Goal: Navigation & Orientation: Understand site structure

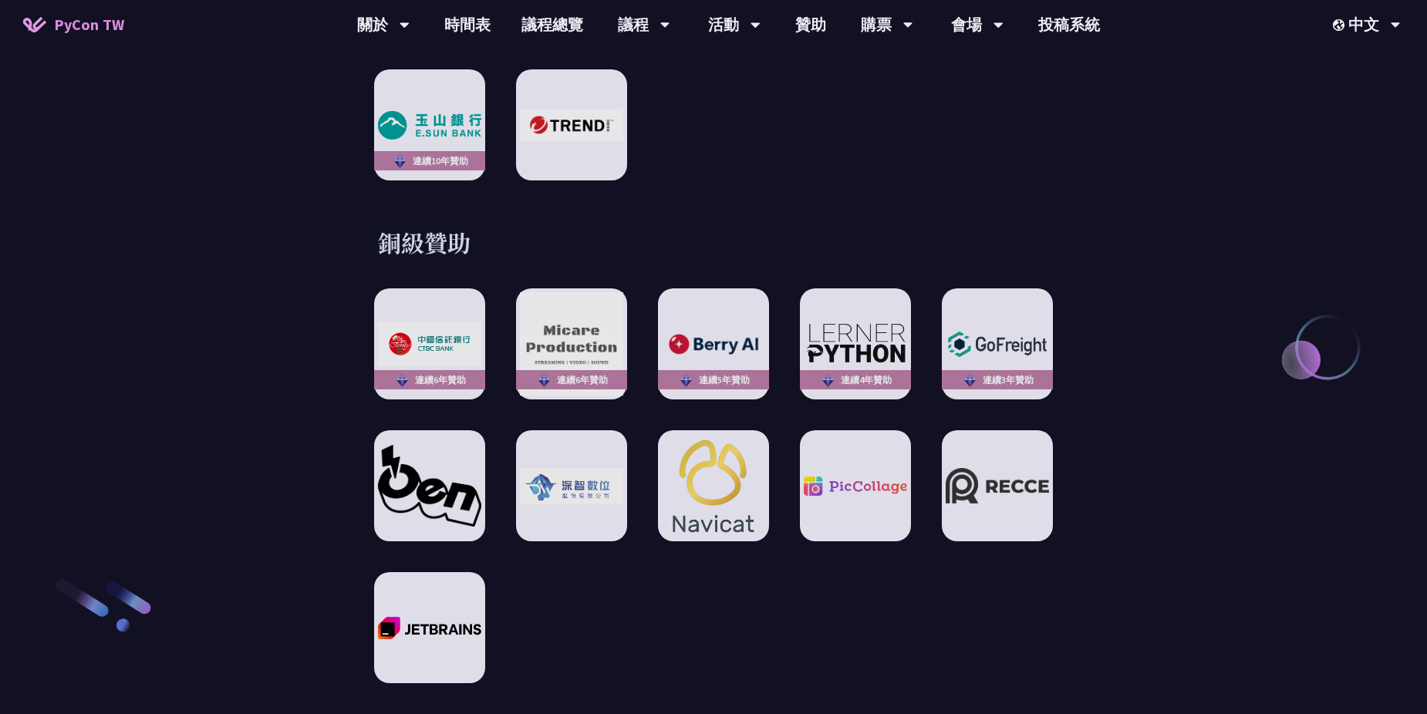
scroll to position [2159, 0]
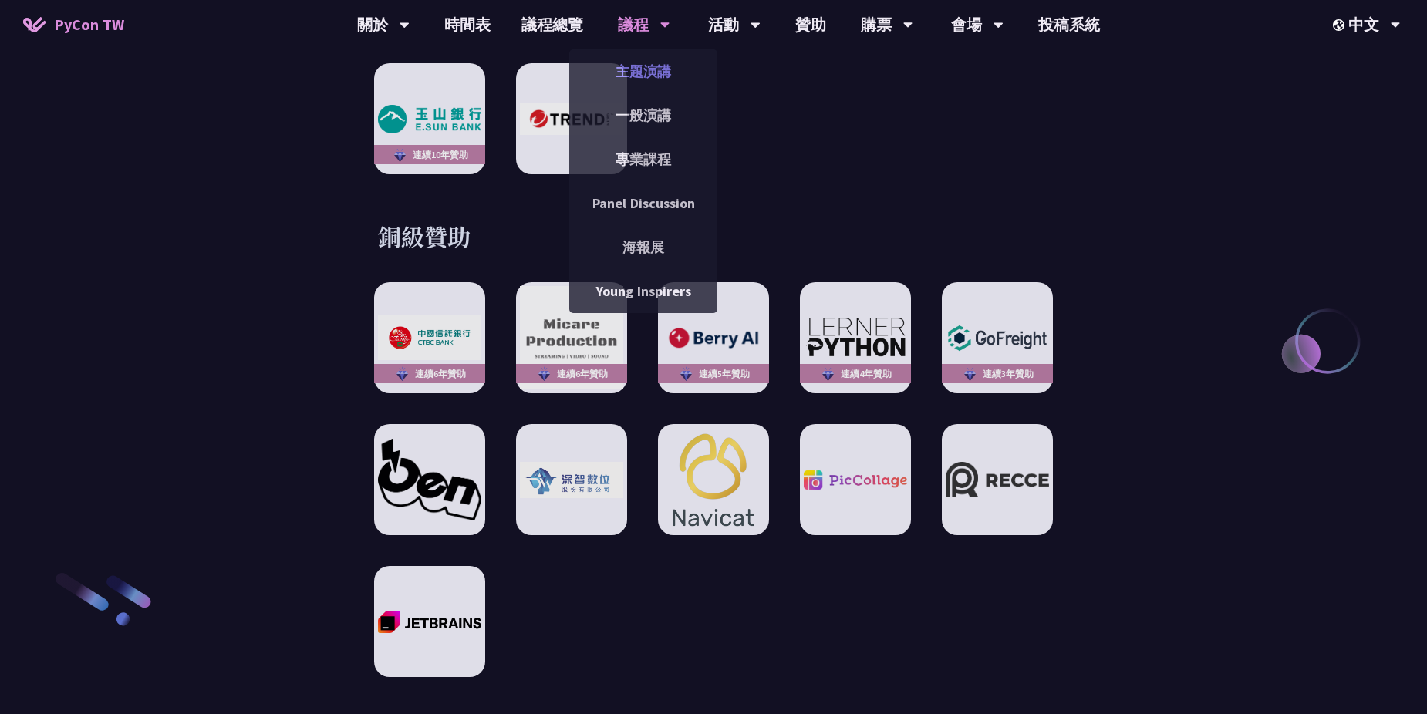
click at [652, 67] on link "主題演講" at bounding box center [643, 71] width 148 height 36
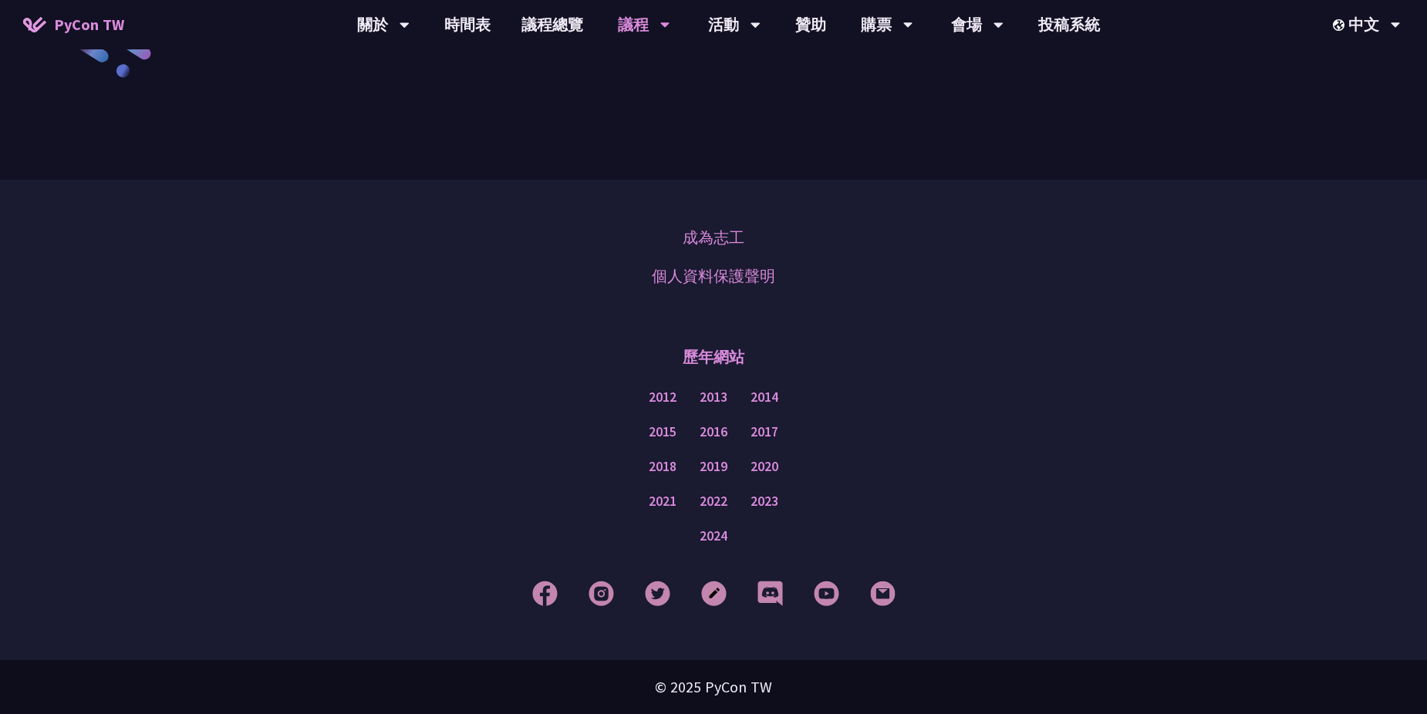
scroll to position [2686, 0]
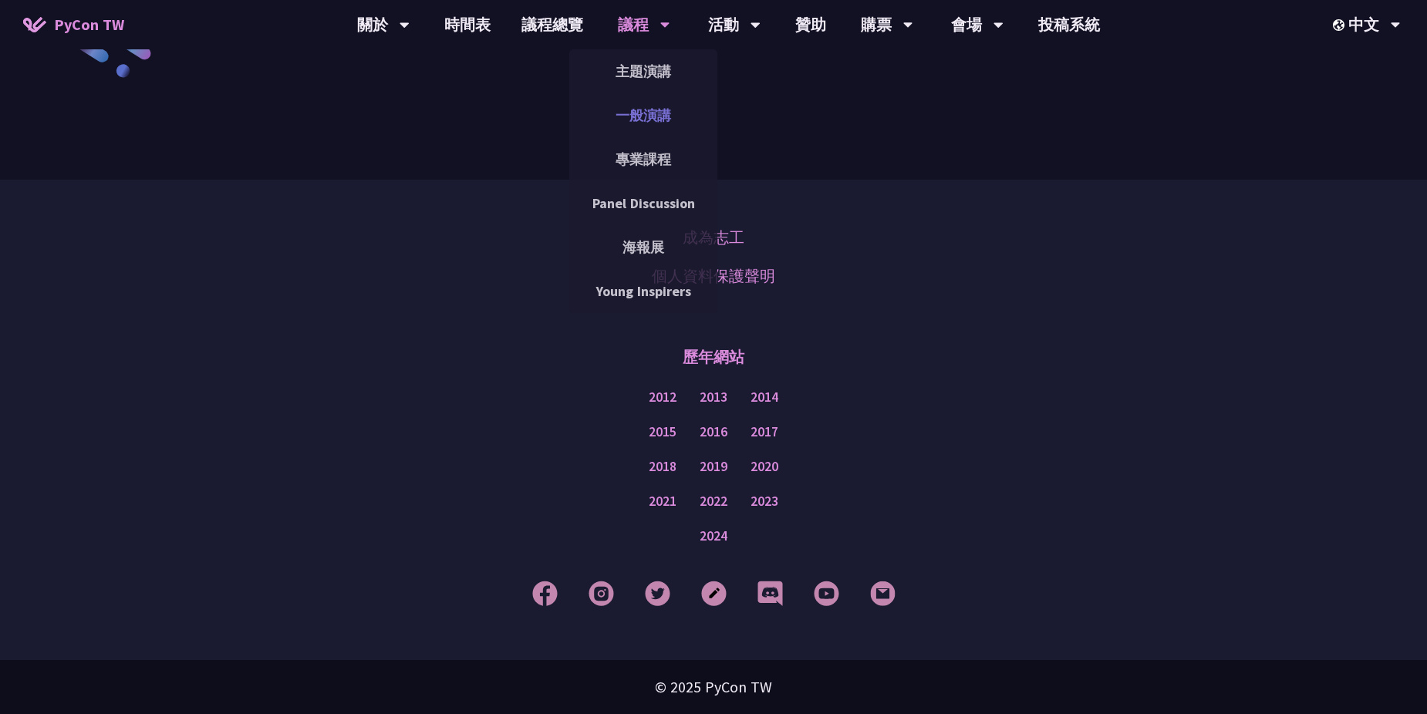
click at [652, 113] on link "一般演講" at bounding box center [643, 115] width 148 height 36
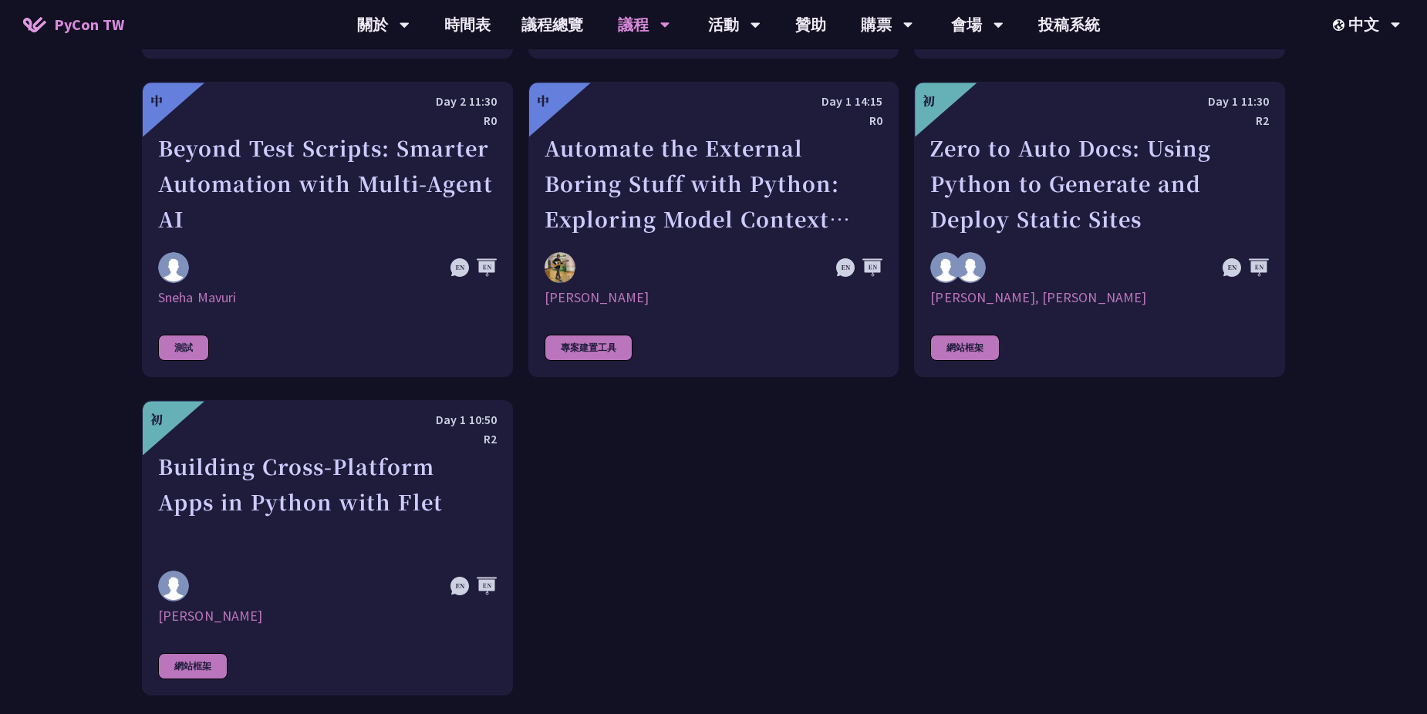
scroll to position [4472, 0]
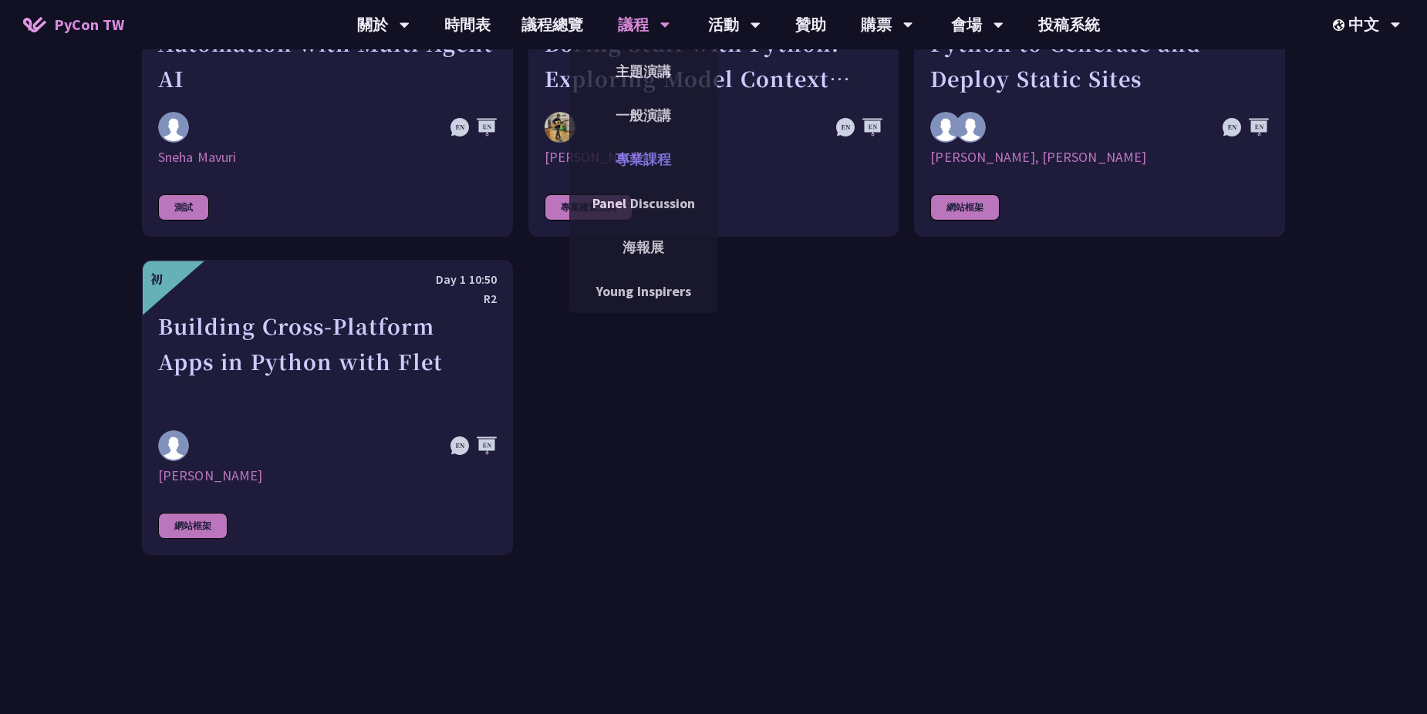
click at [662, 165] on link "專業課程" at bounding box center [643, 159] width 148 height 36
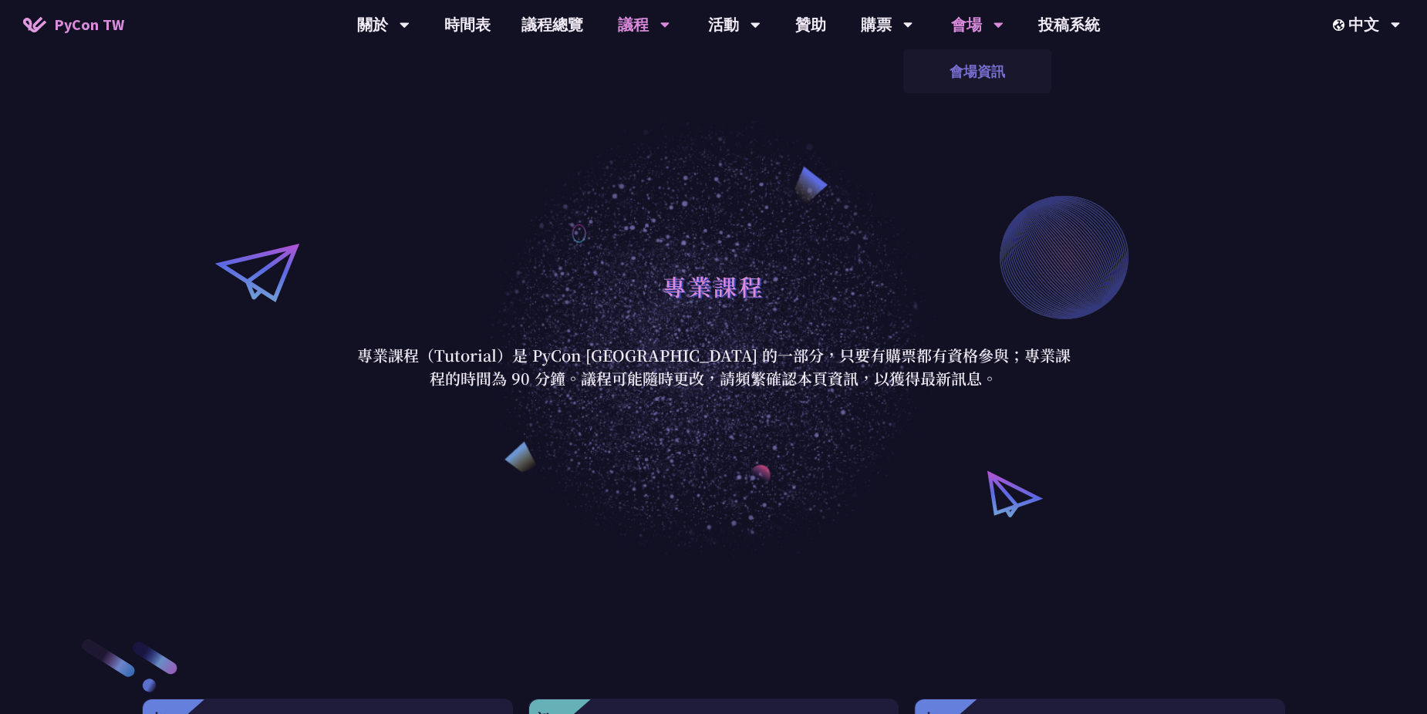
click at [955, 61] on link "會場資訊" at bounding box center [977, 71] width 148 height 36
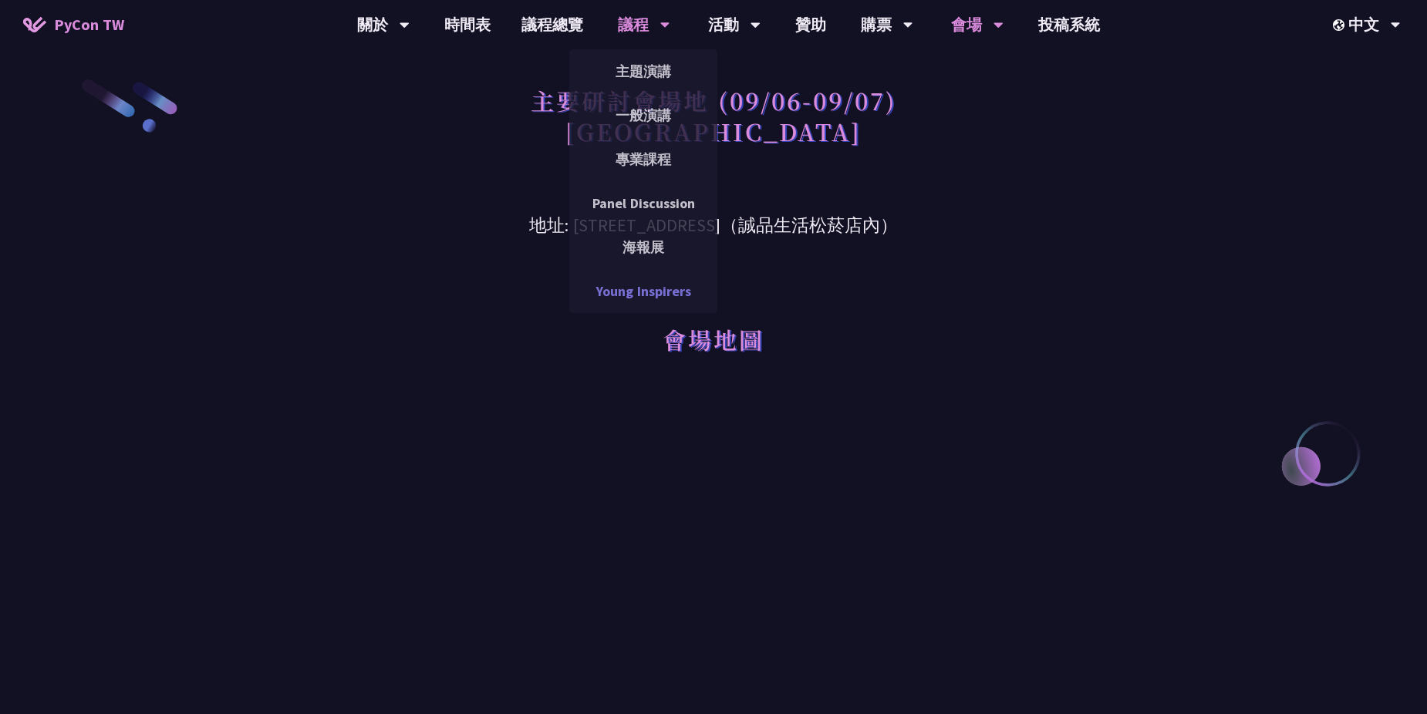
click at [590, 290] on link "Young Inspirers" at bounding box center [643, 291] width 148 height 36
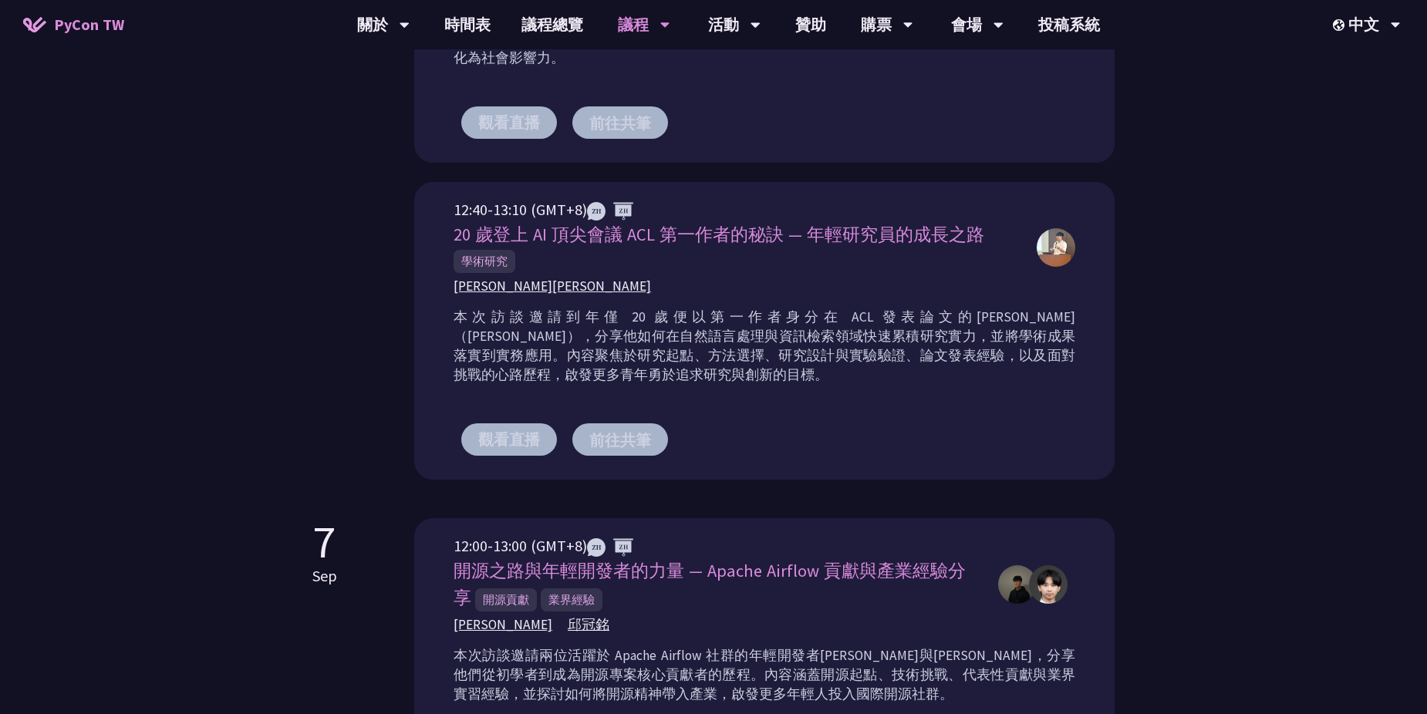
scroll to position [1080, 0]
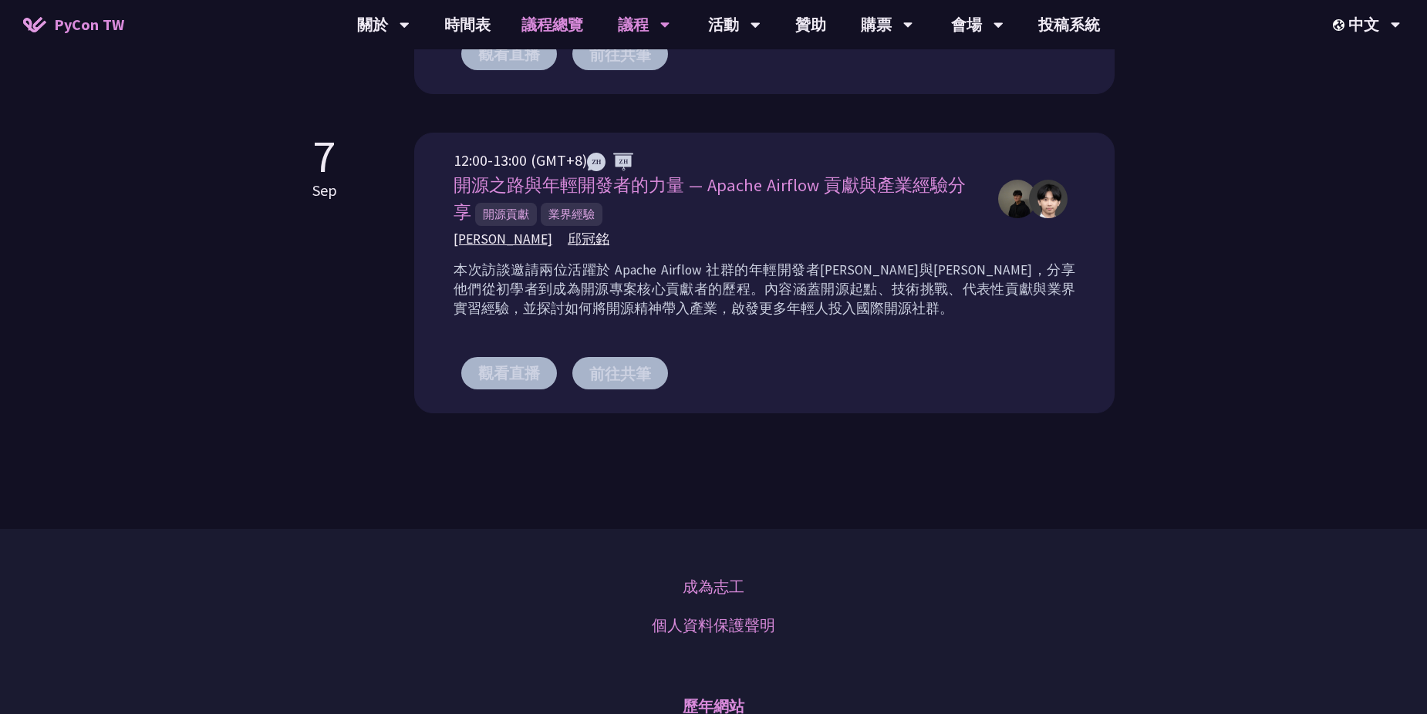
click at [531, 26] on link "議程總覽" at bounding box center [552, 24] width 93 height 49
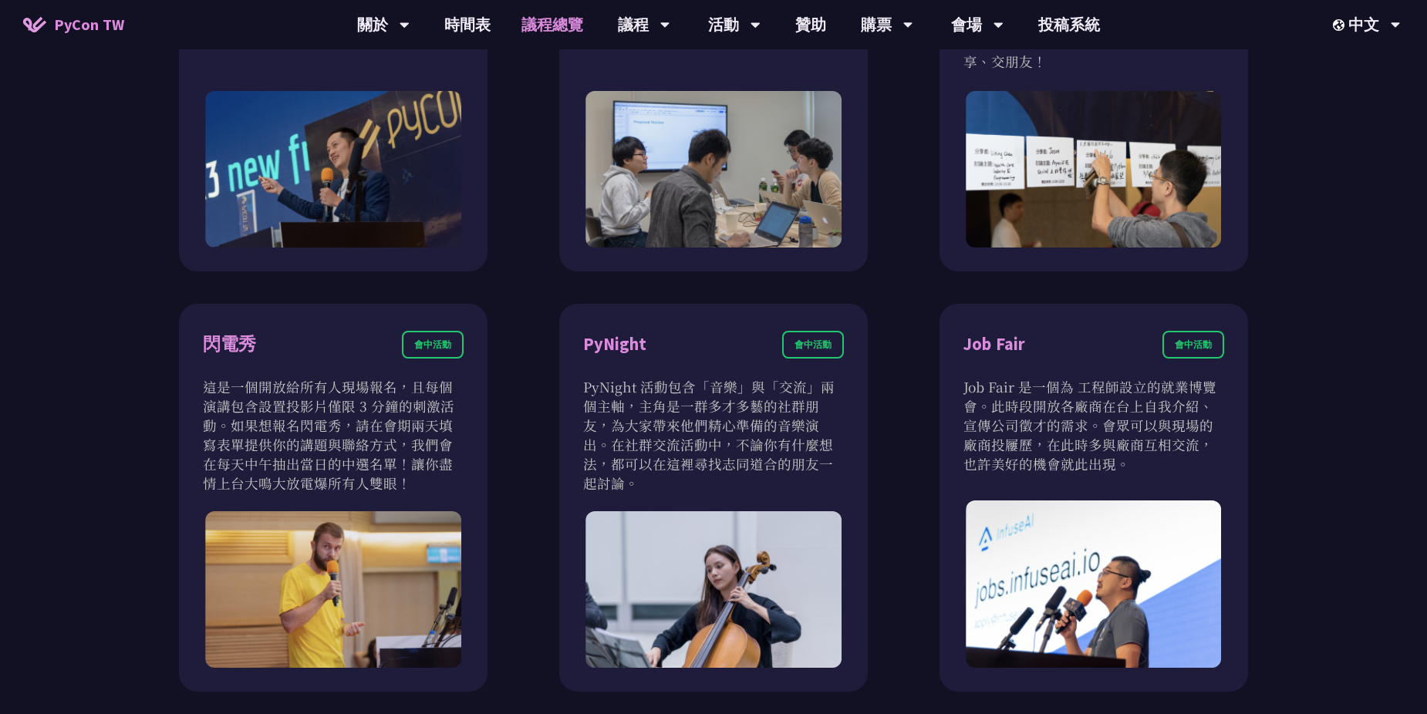
scroll to position [617, 0]
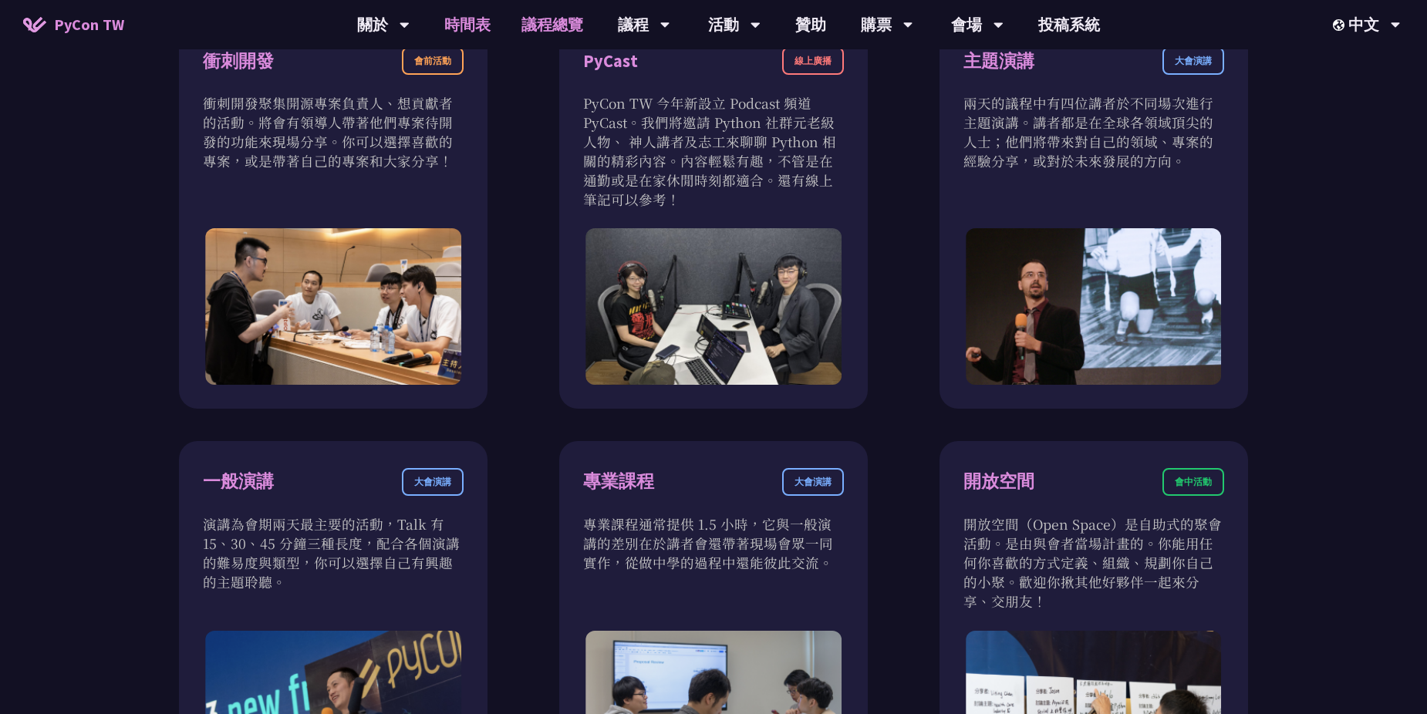
click at [460, 28] on link "時間表" at bounding box center [467, 24] width 77 height 49
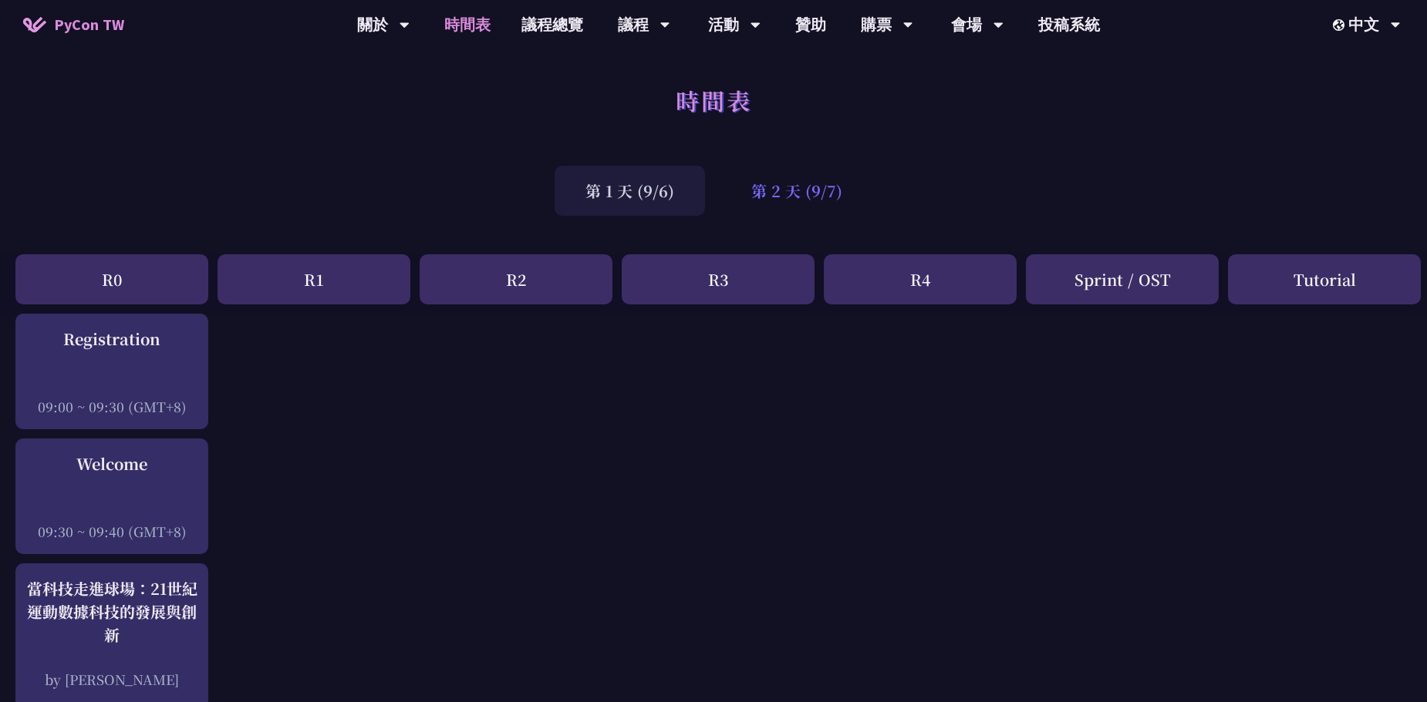
click at [797, 190] on div "第 2 天 (9/7)" at bounding box center [796, 191] width 153 height 50
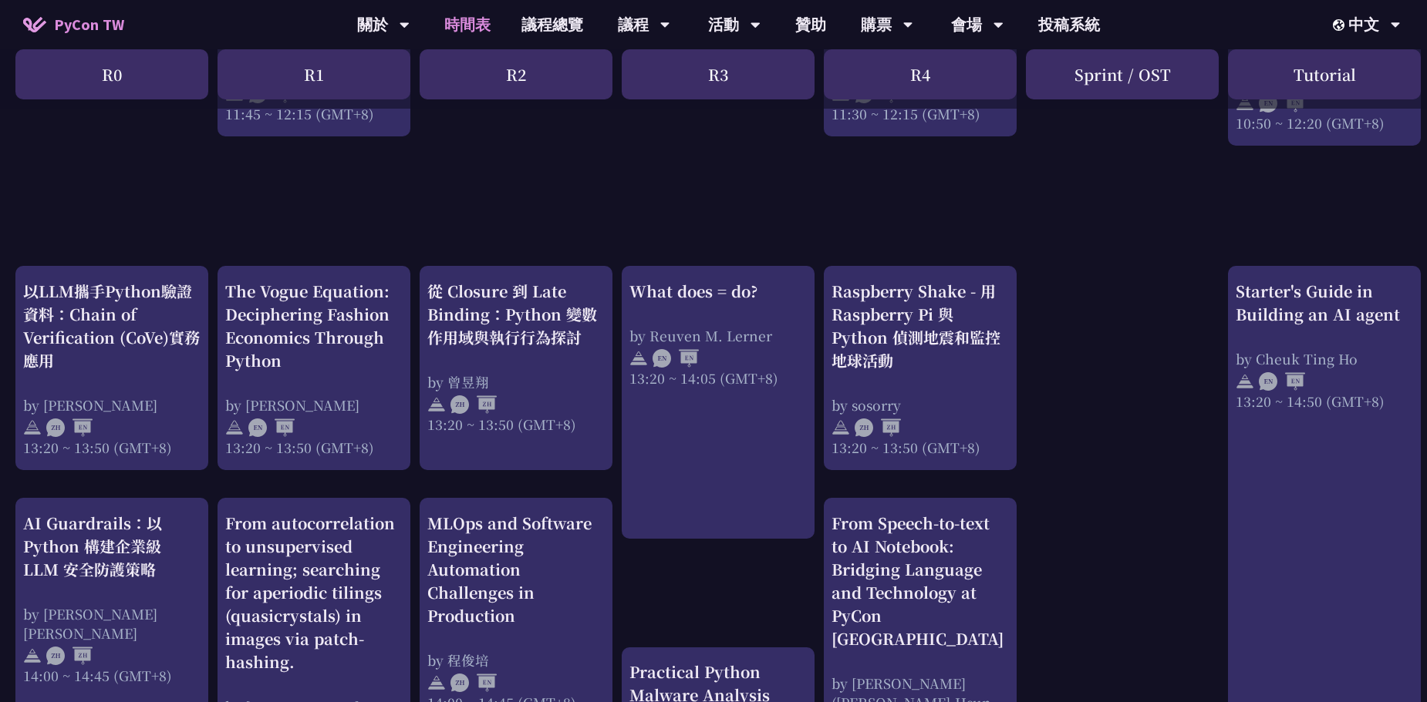
scroll to position [1542, 0]
